Goal: Find specific page/section: Find specific page/section

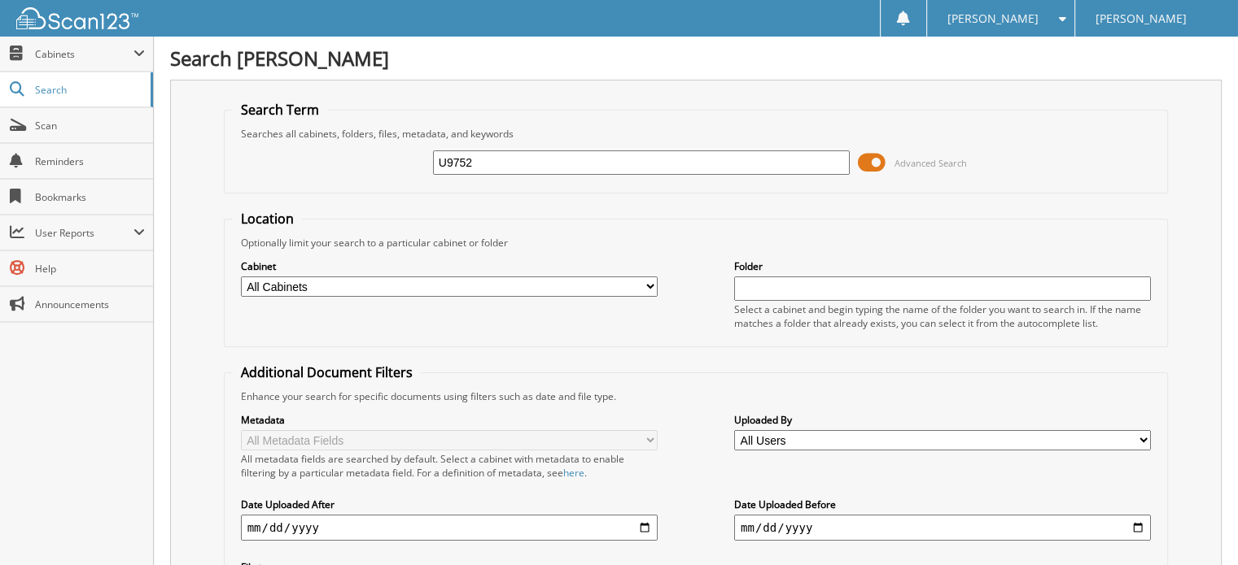
type input "U9752"
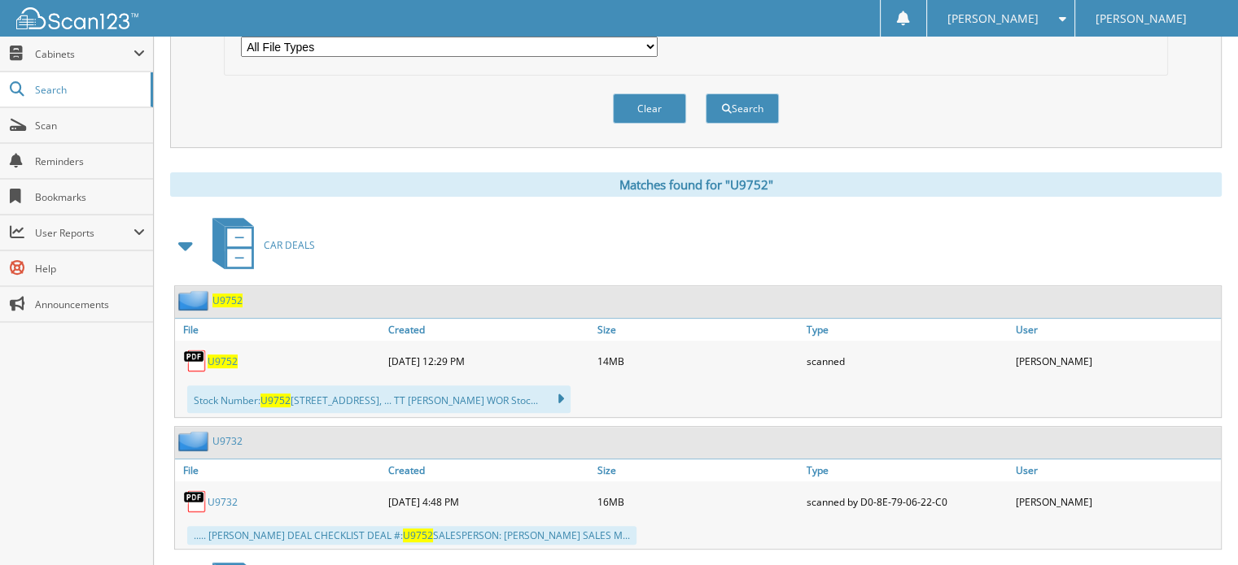
scroll to position [570, 0]
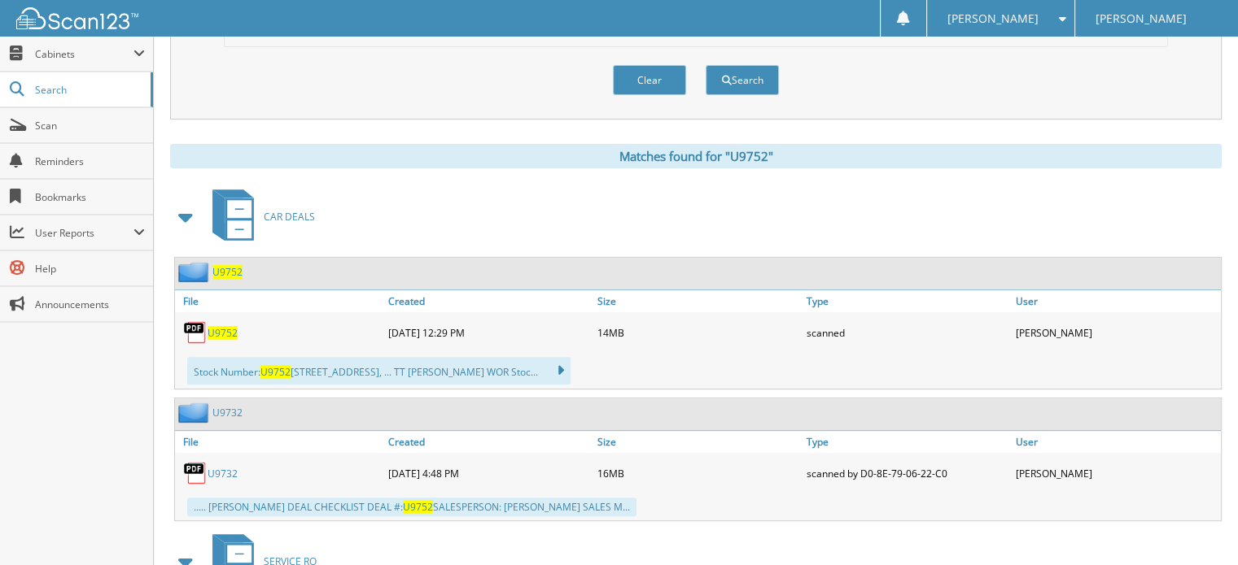
click at [220, 326] on span "U9752" at bounding box center [222, 333] width 30 height 14
click at [59, 85] on span "Search" at bounding box center [88, 90] width 107 height 14
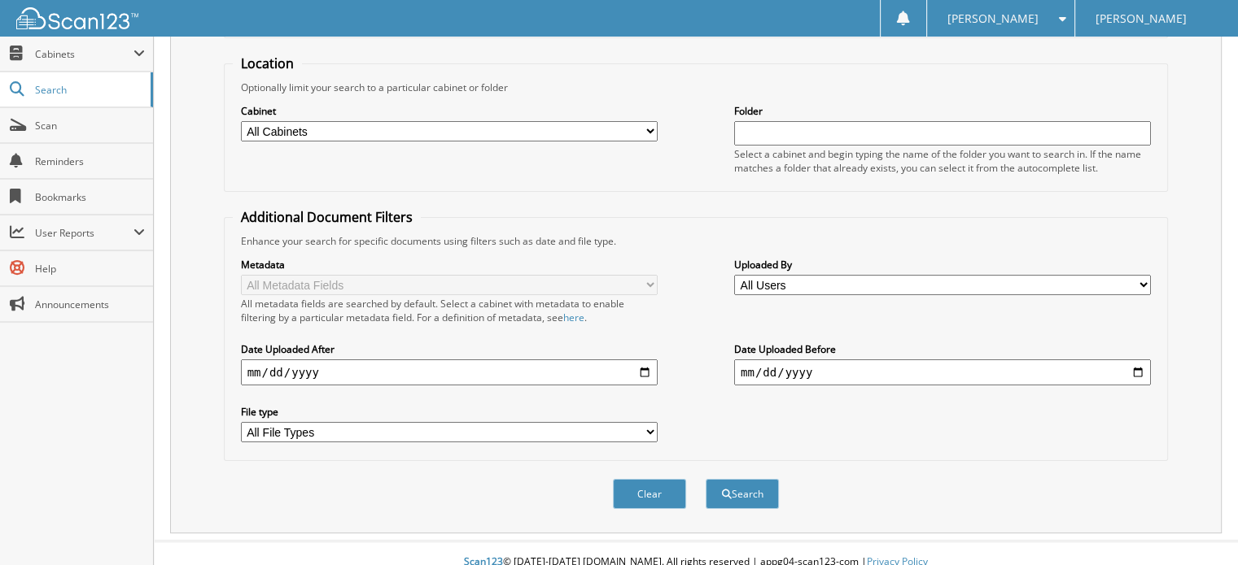
scroll to position [158, 0]
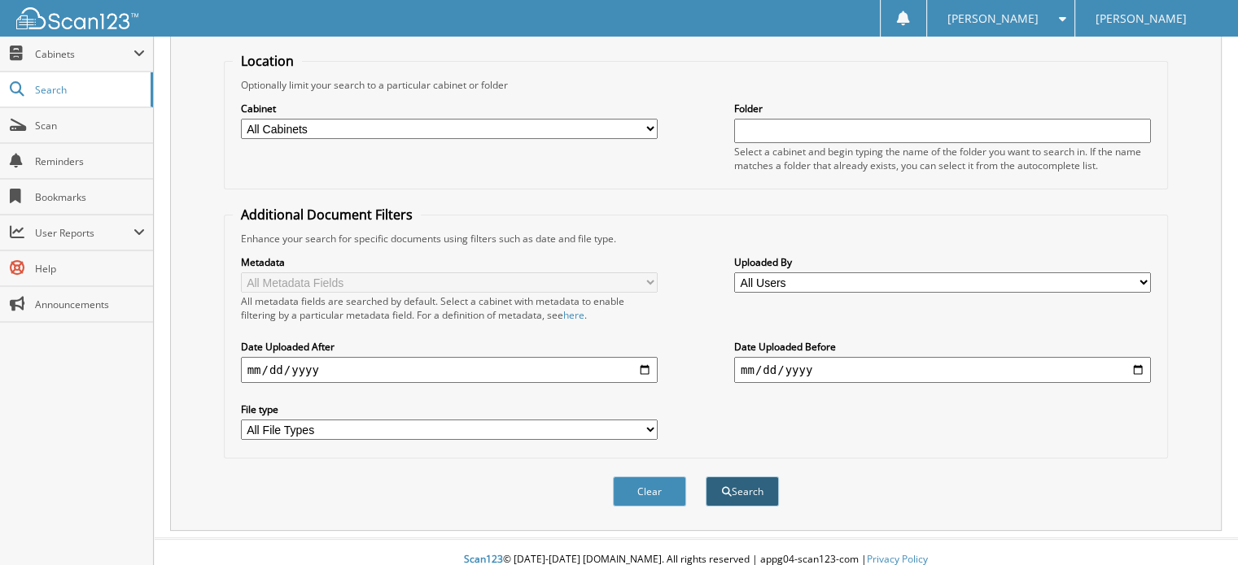
type input "P12727"
click at [752, 477] on button "Search" at bounding box center [741, 492] width 73 height 30
